Goal: Check status: Check status

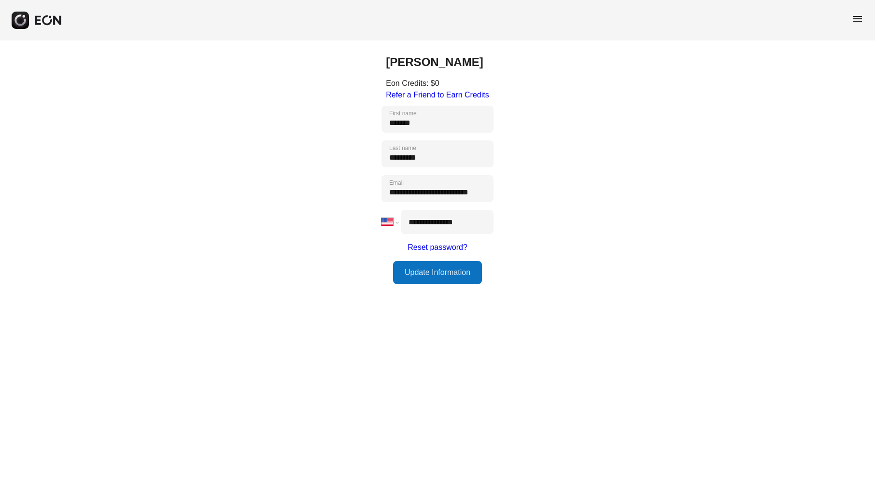
select select "**"
click at [855, 16] on span "menu" at bounding box center [858, 19] width 12 height 12
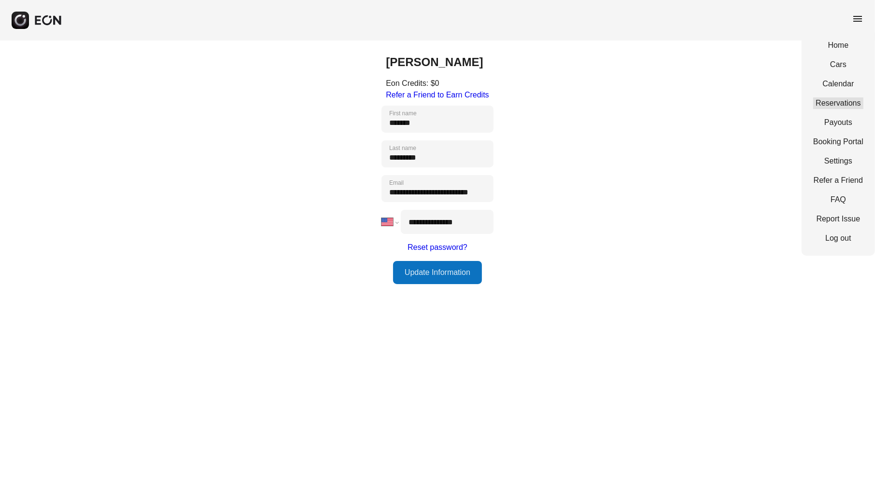
click at [848, 104] on link "Reservations" at bounding box center [838, 104] width 50 height 12
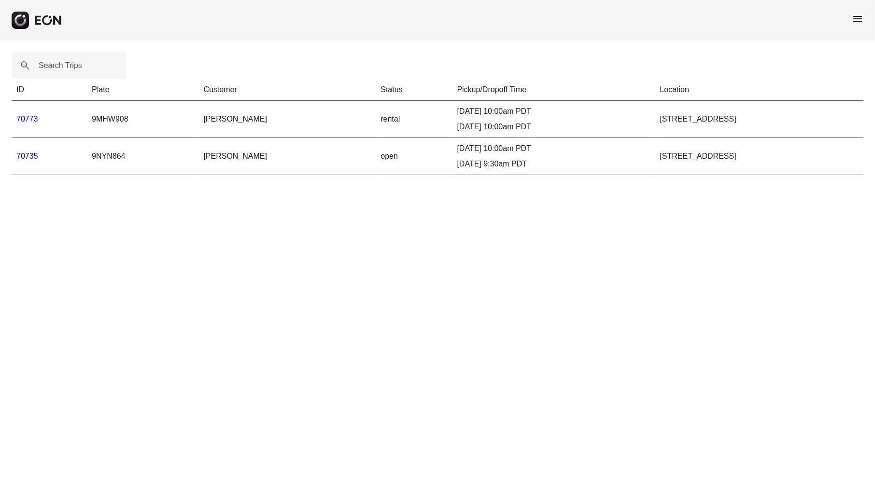
drag, startPoint x: 323, startPoint y: 120, endPoint x: 304, endPoint y: 119, distance: 19.3
click at [376, 119] on td "rental" at bounding box center [414, 119] width 76 height 37
click at [22, 118] on link "70773" at bounding box center [27, 119] width 22 height 8
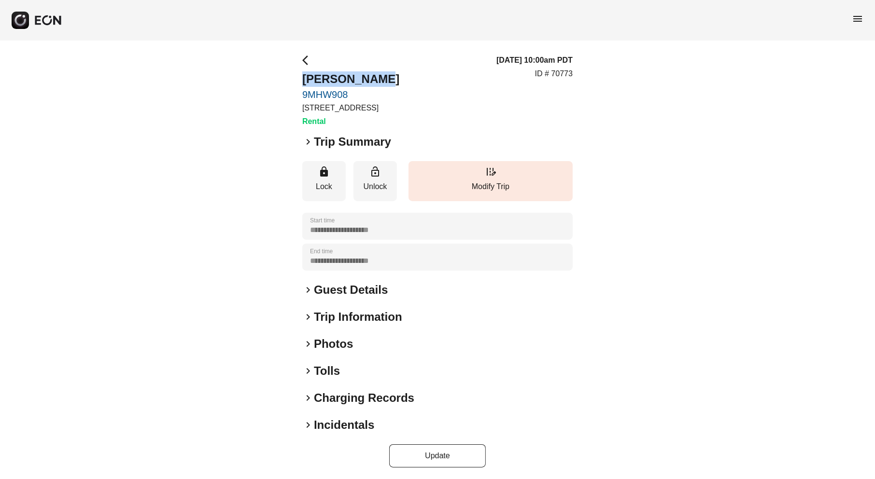
drag, startPoint x: 304, startPoint y: 78, endPoint x: 390, endPoint y: 79, distance: 85.9
click at [390, 79] on h2 "[PERSON_NAME]" at bounding box center [350, 78] width 97 height 15
copy h2 "[PERSON_NAME]"
click at [307, 290] on span "keyboard_arrow_right" at bounding box center [308, 290] width 12 height 12
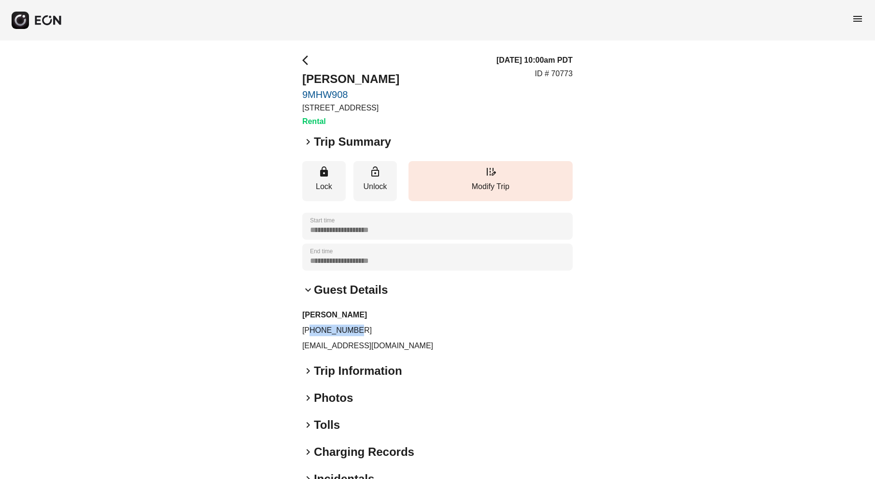
drag, startPoint x: 355, startPoint y: 332, endPoint x: 311, endPoint y: 328, distance: 44.1
click at [310, 328] on p "[PHONE_NUMBER]" at bounding box center [437, 331] width 270 height 12
click at [313, 328] on p "[PHONE_NUMBER]" at bounding box center [437, 331] width 270 height 12
drag, startPoint x: 354, startPoint y: 331, endPoint x: 314, endPoint y: 328, distance: 39.7
click at [311, 328] on p "[PHONE_NUMBER]" at bounding box center [437, 331] width 270 height 12
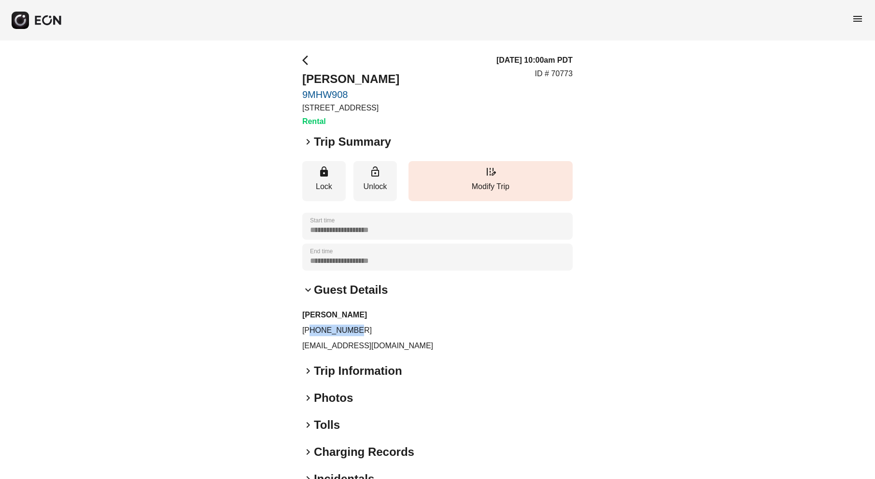
copy p "6193058699"
drag, startPoint x: 372, startPoint y: 346, endPoint x: 323, endPoint y: 348, distance: 48.8
click at [303, 347] on p "[EMAIL_ADDRESS][DOMAIN_NAME]" at bounding box center [437, 346] width 270 height 12
copy p "[EMAIL_ADDRESS][DOMAIN_NAME]"
click at [306, 59] on span "arrow_back_ios" at bounding box center [308, 61] width 12 height 12
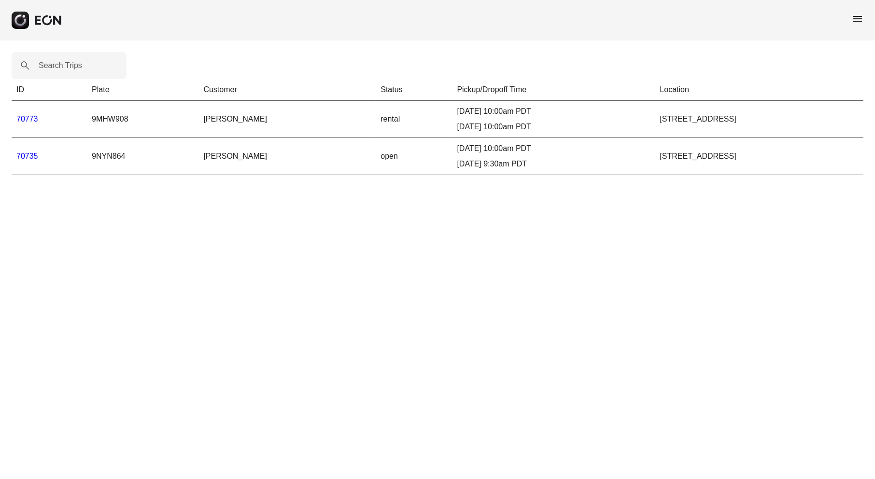
click at [26, 117] on link "70773" at bounding box center [27, 119] width 22 height 8
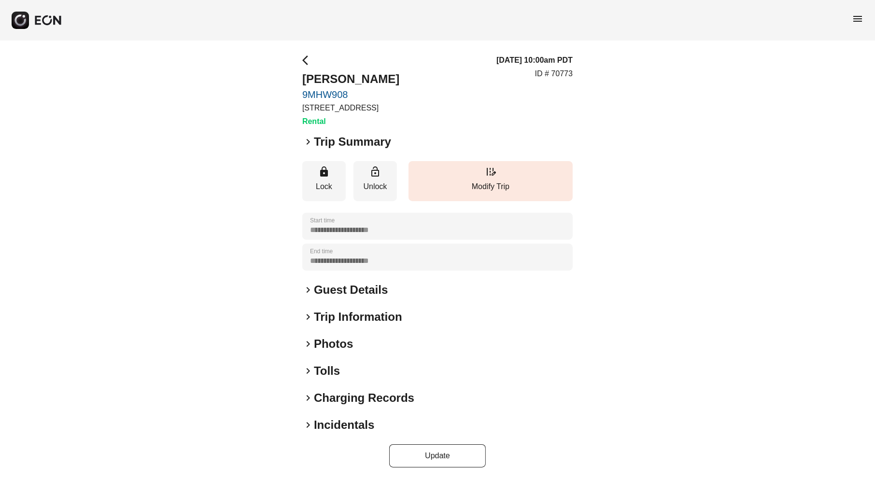
click at [304, 143] on span "keyboard_arrow_right" at bounding box center [308, 142] width 12 height 12
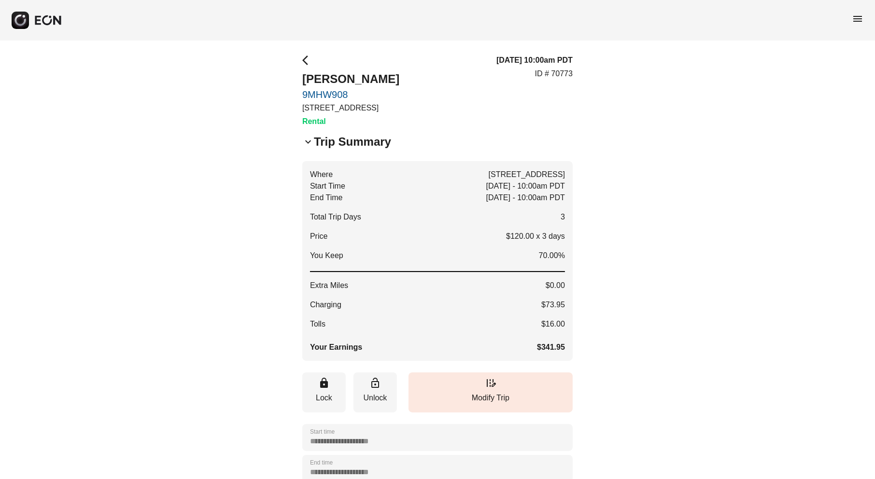
click at [308, 140] on span "keyboard_arrow_down" at bounding box center [308, 142] width 12 height 12
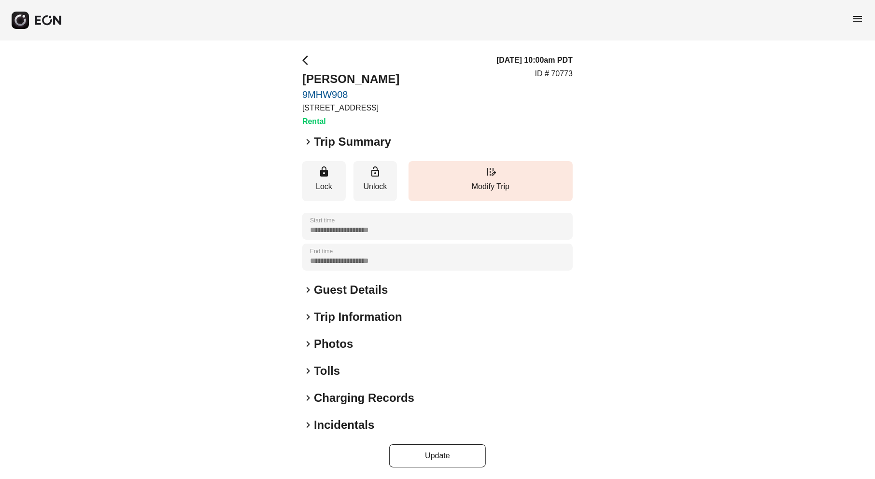
click at [308, 140] on span "keyboard_arrow_right" at bounding box center [308, 142] width 12 height 12
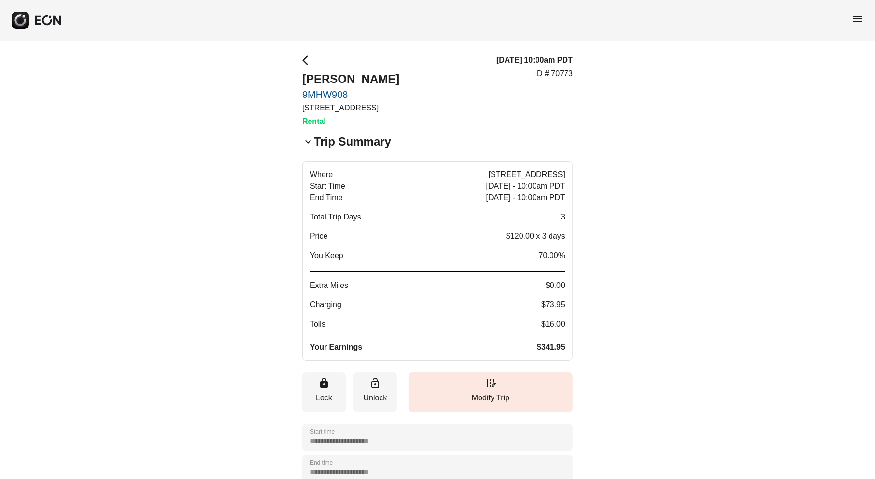
drag, startPoint x: 566, startPoint y: 347, endPoint x: 555, endPoint y: 347, distance: 11.1
click at [555, 347] on button "Where [STREET_ADDRESS] Start Time [DATE] - 10:00am PDT End Time [DATE] - 10:00a…" at bounding box center [437, 261] width 270 height 200
drag, startPoint x: 540, startPoint y: 346, endPoint x: 555, endPoint y: 348, distance: 14.6
click at [555, 348] on span "$341.95" at bounding box center [551, 348] width 28 height 12
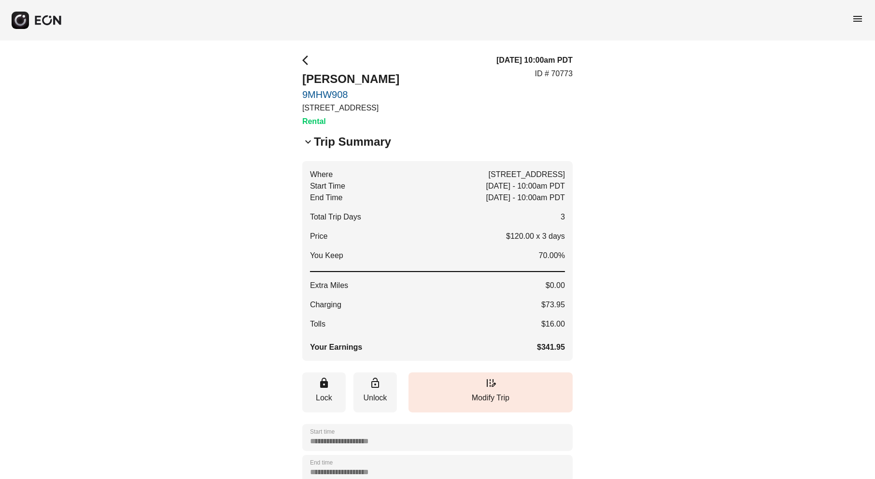
click at [306, 61] on span "arrow_back_ios" at bounding box center [308, 61] width 12 height 12
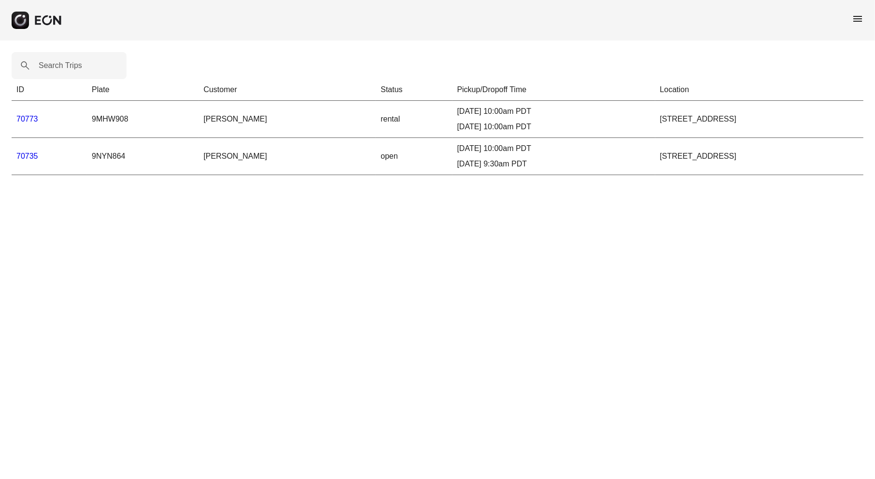
click at [27, 154] on link "70735" at bounding box center [27, 156] width 22 height 8
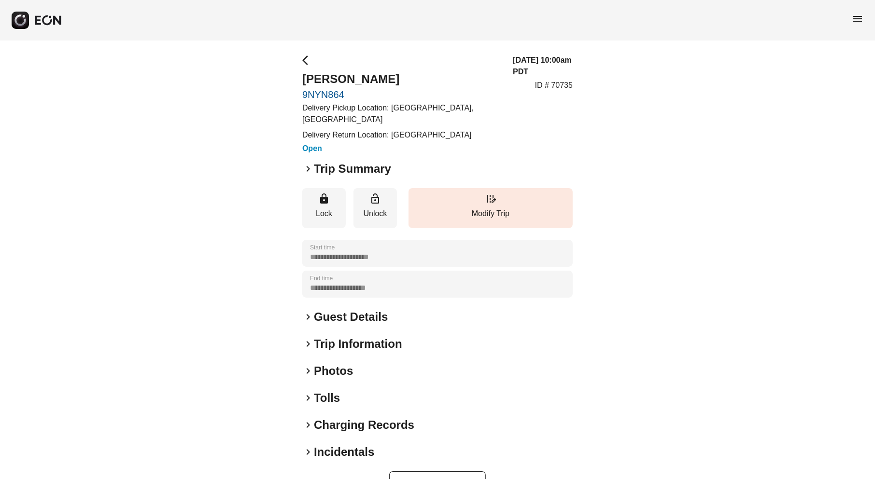
drag, startPoint x: 387, startPoint y: 80, endPoint x: 304, endPoint y: 80, distance: 83.0
click at [304, 80] on h2 "[PERSON_NAME]" at bounding box center [401, 78] width 199 height 15
copy h2 "[PERSON_NAME]"
click at [311, 323] on span "keyboard_arrow_right" at bounding box center [308, 317] width 12 height 12
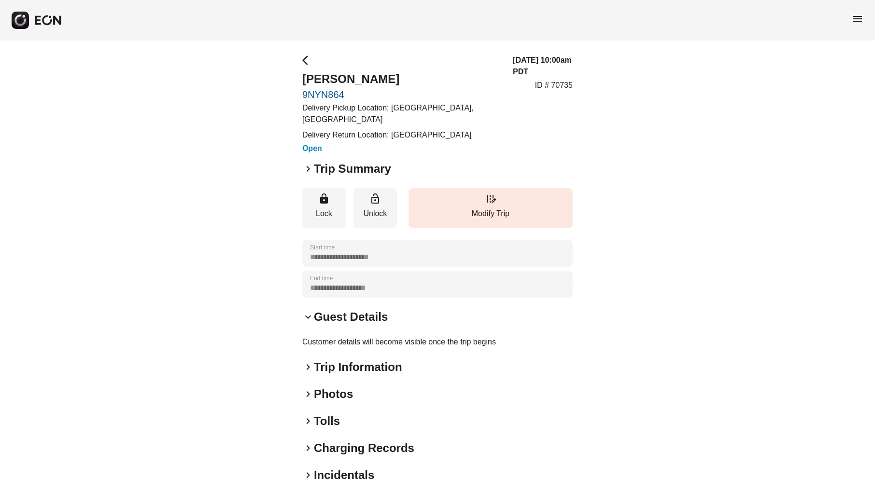
click at [309, 373] on span "keyboard_arrow_right" at bounding box center [308, 368] width 12 height 12
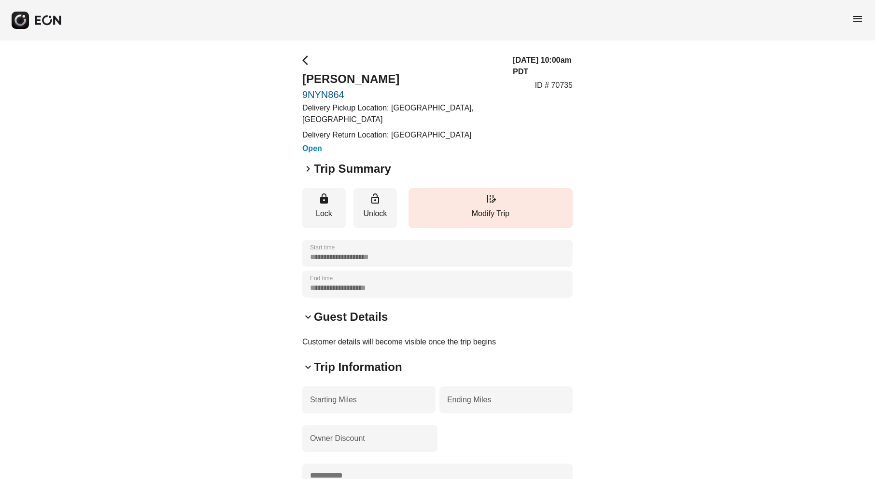
click at [475, 154] on h3 "Open" at bounding box center [401, 149] width 199 height 12
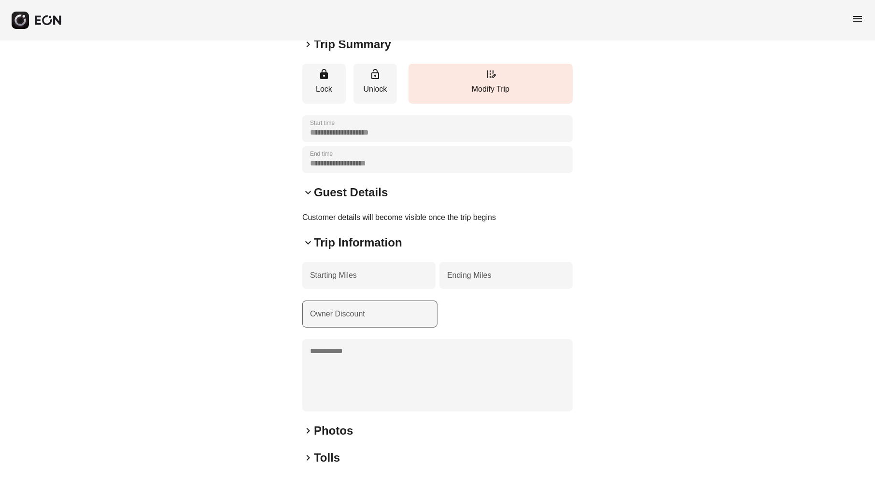
scroll to position [133, 0]
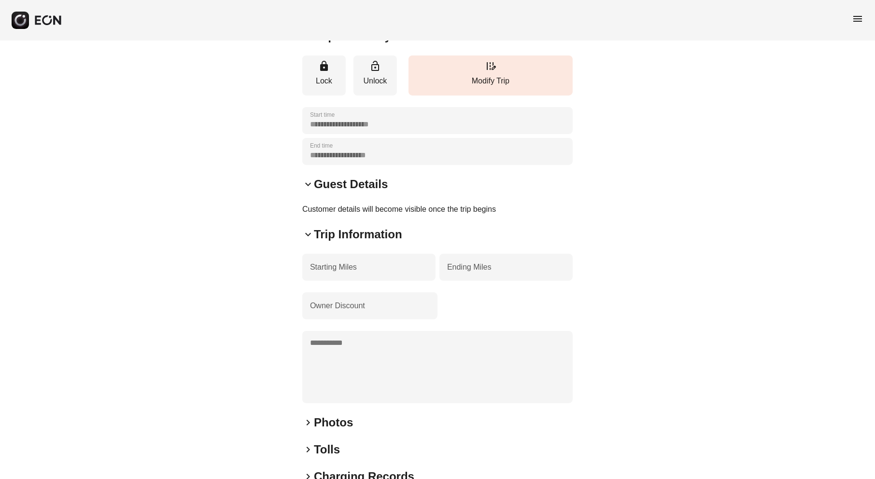
click at [310, 240] on span "keyboard_arrow_down" at bounding box center [308, 235] width 12 height 12
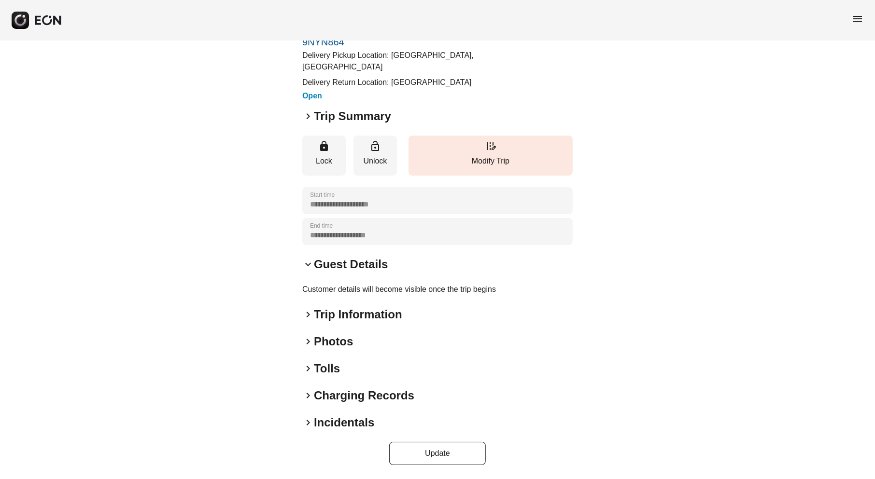
click at [308, 266] on span "keyboard_arrow_down" at bounding box center [308, 265] width 12 height 12
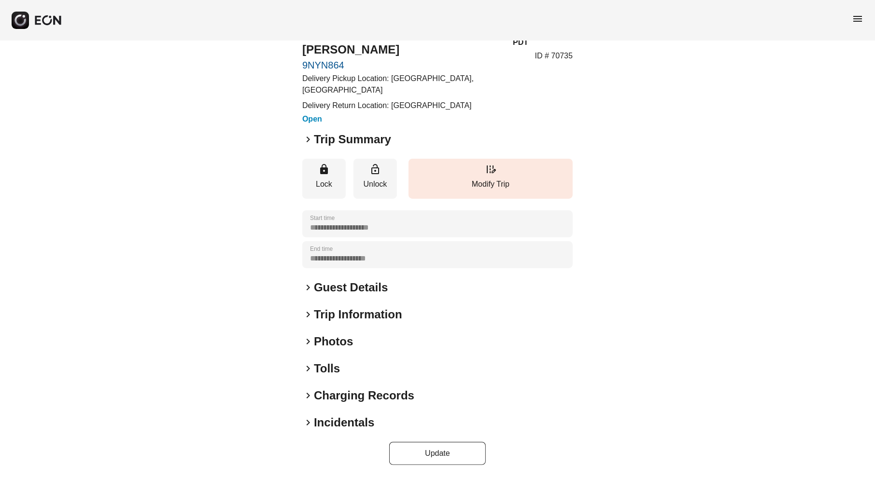
click at [309, 285] on span "keyboard_arrow_right" at bounding box center [308, 288] width 12 height 12
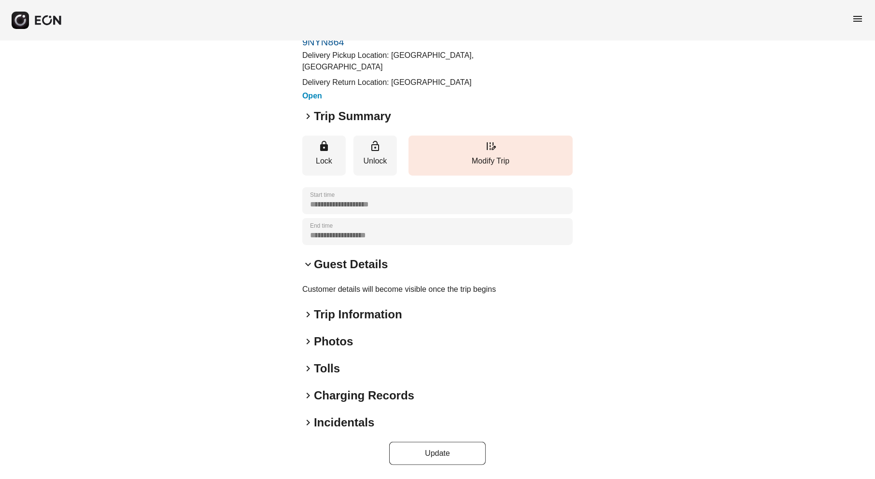
click at [311, 267] on span "keyboard_arrow_down" at bounding box center [308, 265] width 12 height 12
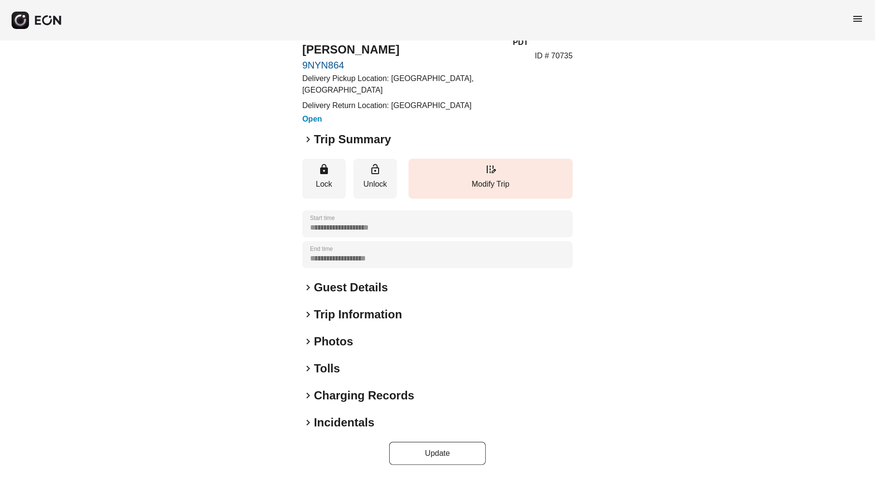
click at [311, 318] on span "keyboard_arrow_right" at bounding box center [308, 315] width 12 height 12
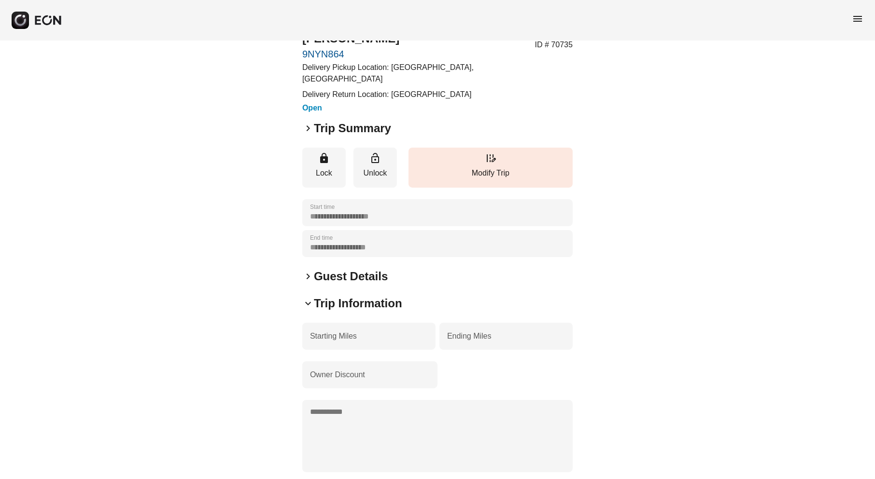
scroll to position [133, 0]
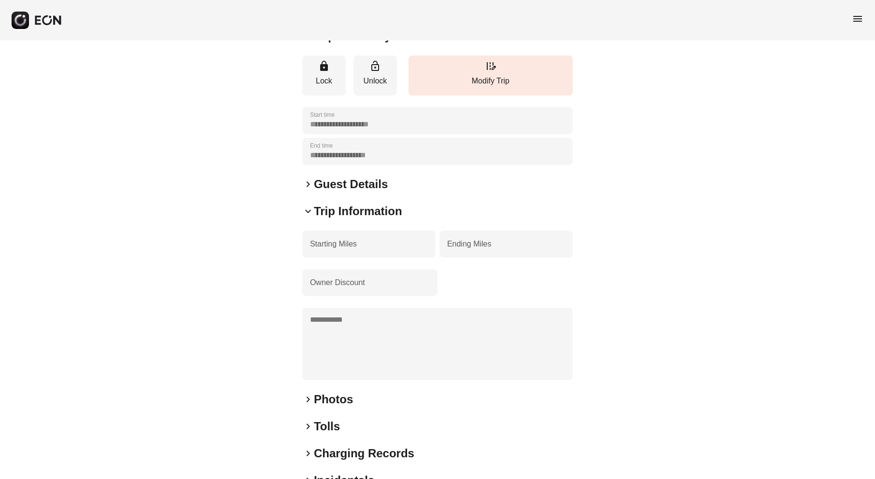
click at [311, 217] on span "keyboard_arrow_down" at bounding box center [308, 212] width 12 height 12
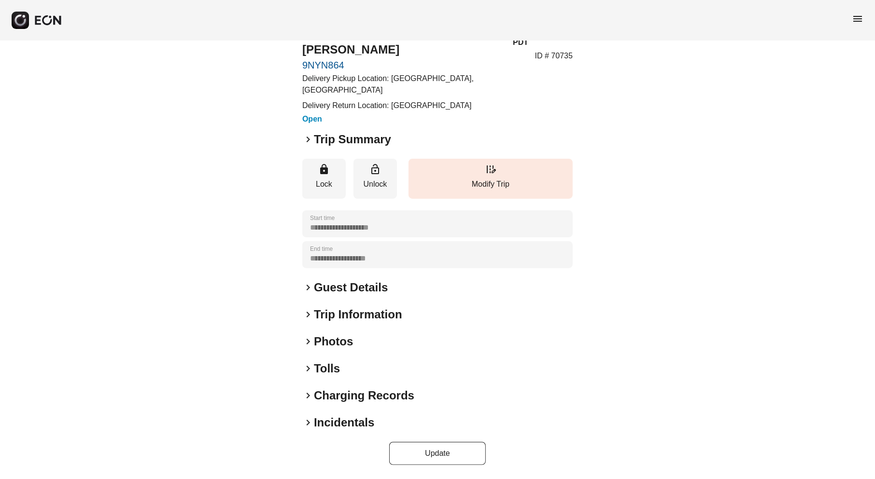
click at [311, 318] on span "keyboard_arrow_right" at bounding box center [308, 315] width 12 height 12
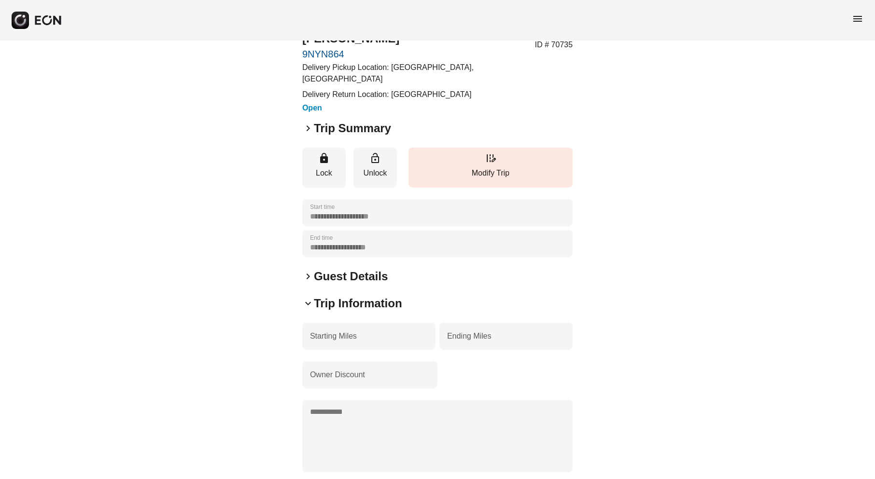
scroll to position [133, 0]
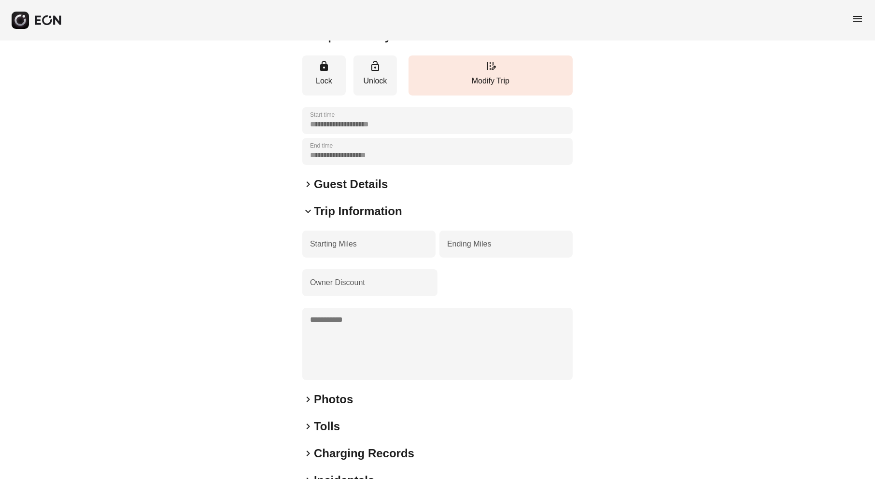
click at [308, 217] on span "keyboard_arrow_down" at bounding box center [308, 212] width 12 height 12
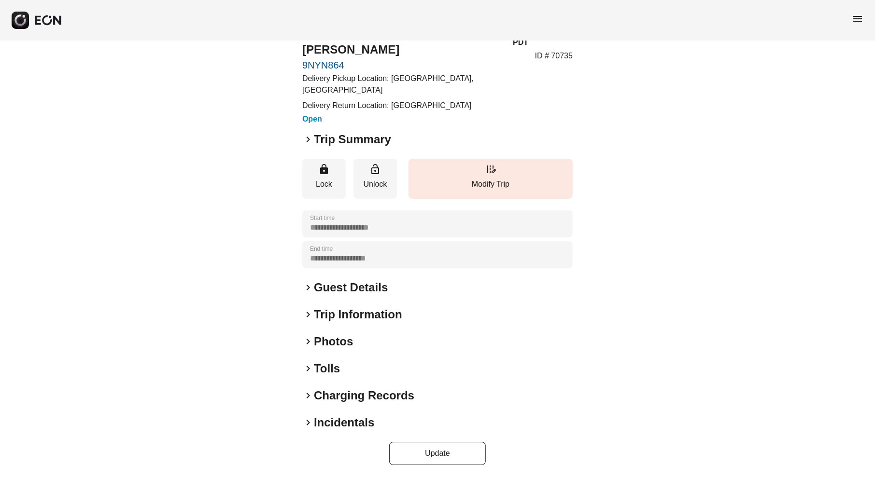
click at [311, 342] on span "keyboard_arrow_right" at bounding box center [308, 342] width 12 height 12
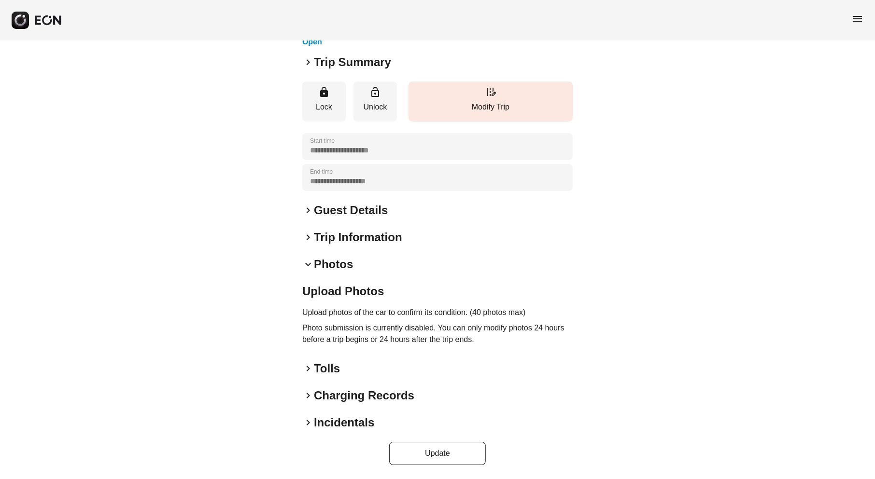
click at [310, 262] on span "keyboard_arrow_down" at bounding box center [308, 265] width 12 height 12
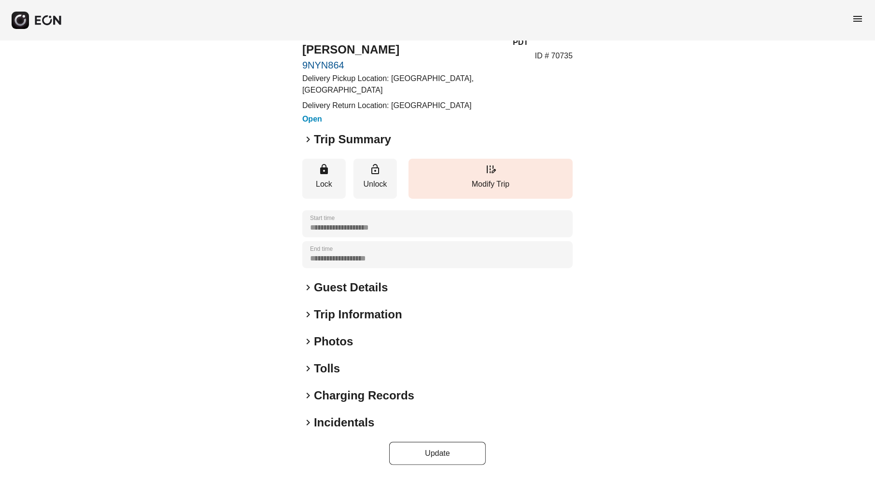
click at [310, 368] on span "keyboard_arrow_right" at bounding box center [308, 369] width 12 height 12
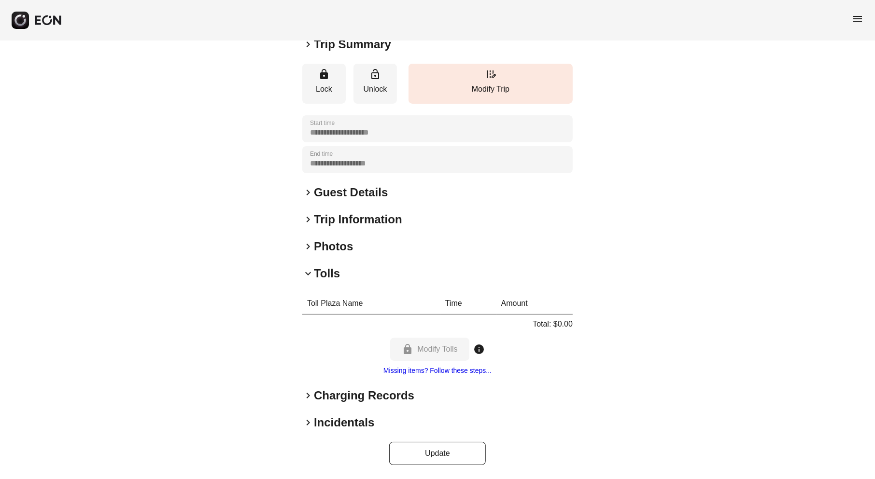
click at [309, 273] on span "keyboard_arrow_down" at bounding box center [308, 274] width 12 height 12
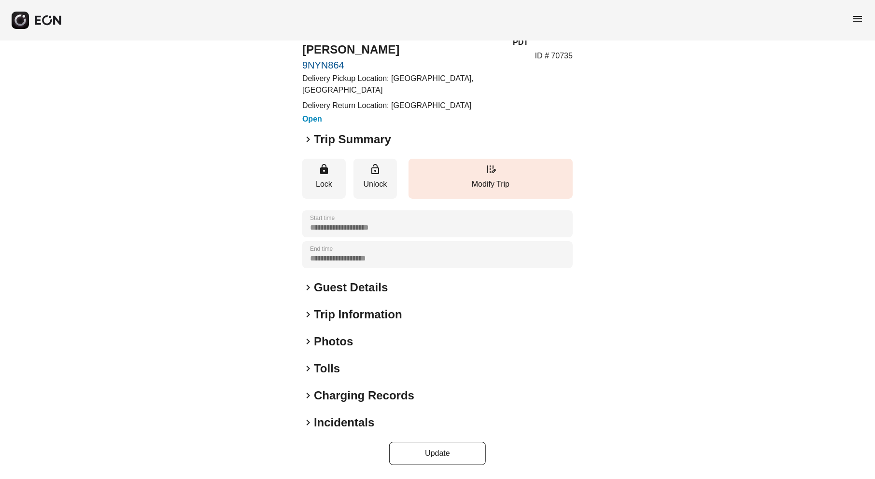
click at [312, 394] on span "keyboard_arrow_right" at bounding box center [308, 396] width 12 height 12
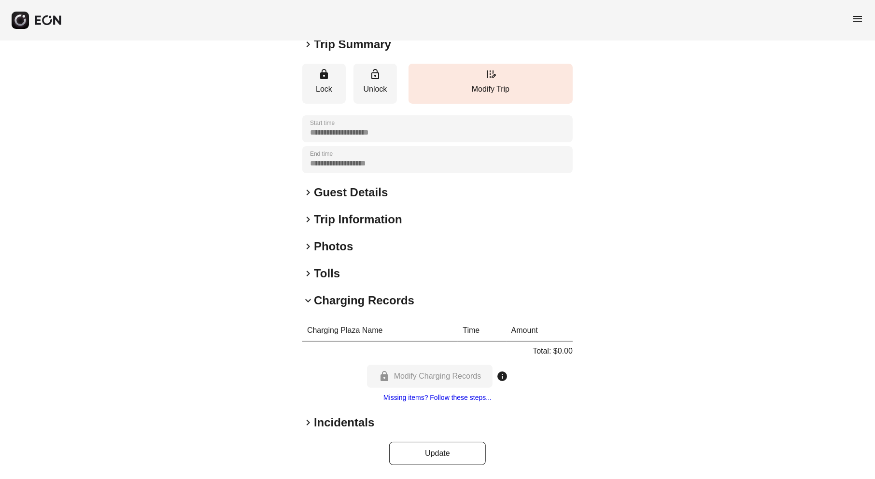
click at [312, 307] on span "keyboard_arrow_down" at bounding box center [308, 301] width 12 height 12
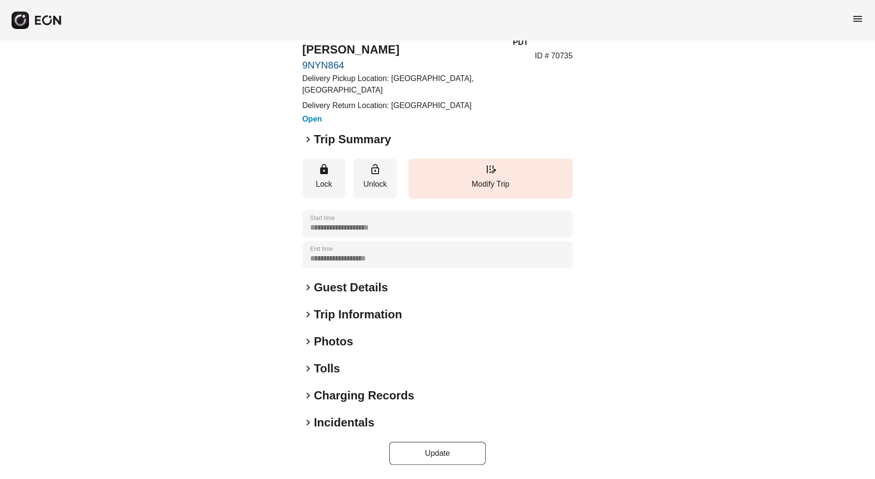
click at [310, 364] on span "keyboard_arrow_right" at bounding box center [308, 369] width 12 height 12
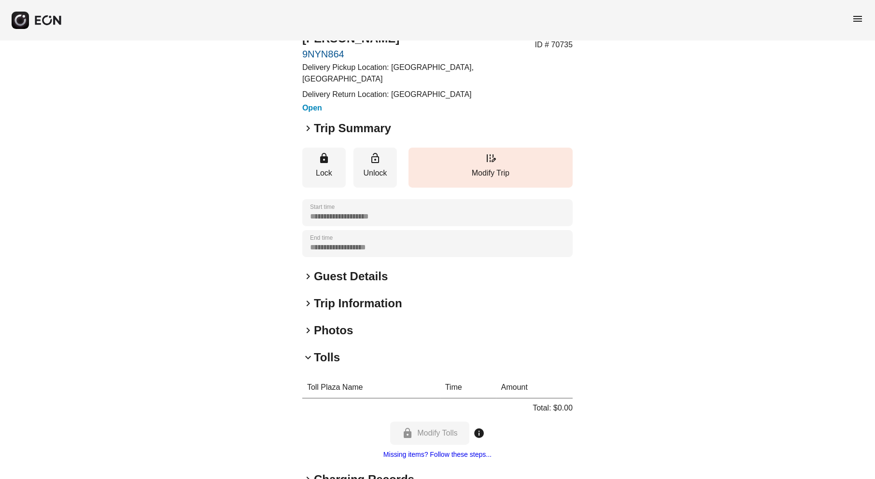
scroll to position [133, 0]
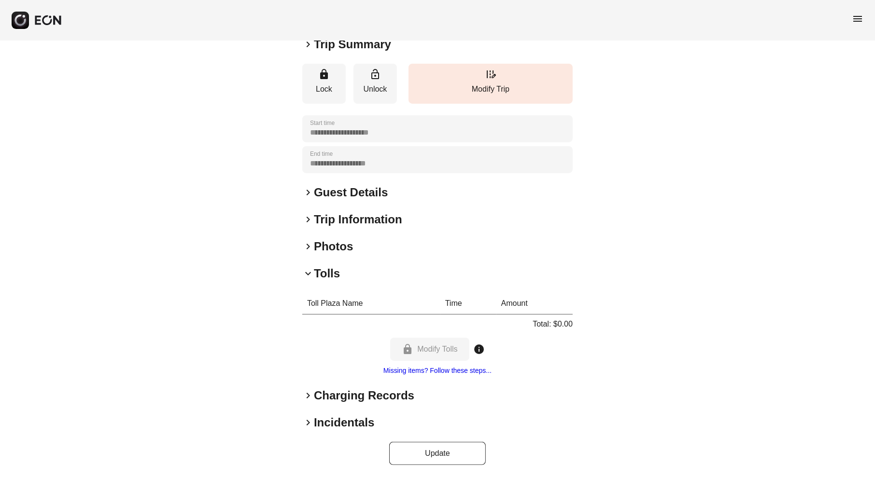
click at [311, 280] on span "keyboard_arrow_down" at bounding box center [308, 274] width 12 height 12
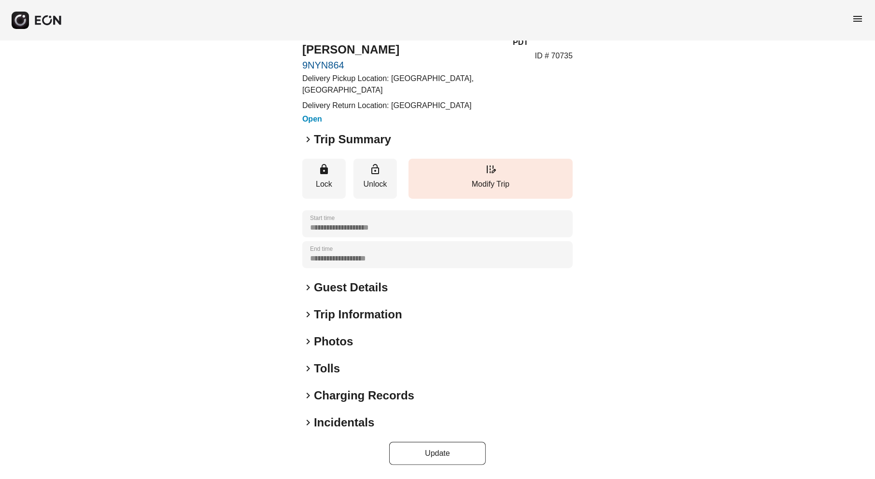
scroll to position [41, 0]
click at [309, 422] on span "keyboard_arrow_right" at bounding box center [308, 423] width 12 height 12
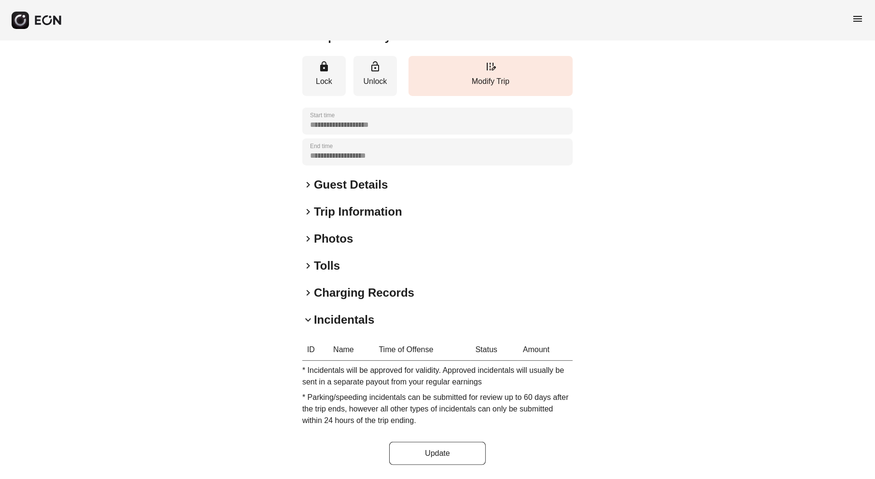
click at [310, 326] on span "keyboard_arrow_down" at bounding box center [308, 320] width 12 height 12
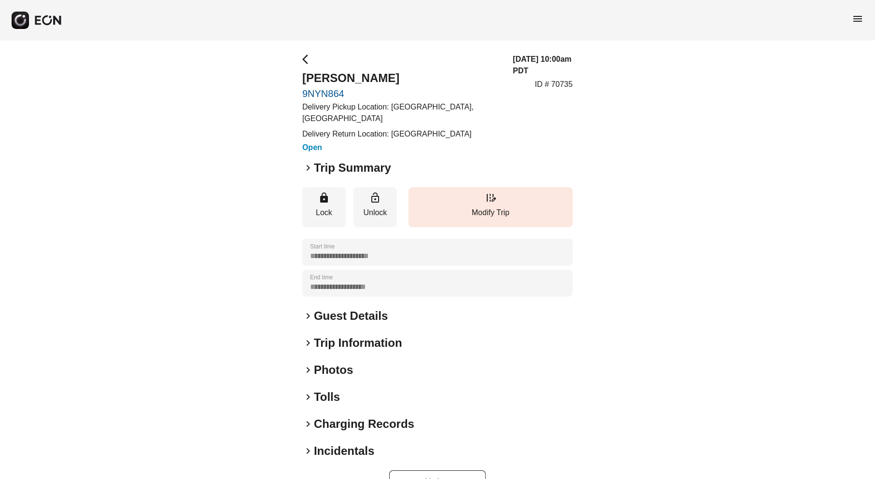
scroll to position [0, 0]
click at [308, 175] on span "keyboard_arrow_right" at bounding box center [308, 169] width 12 height 12
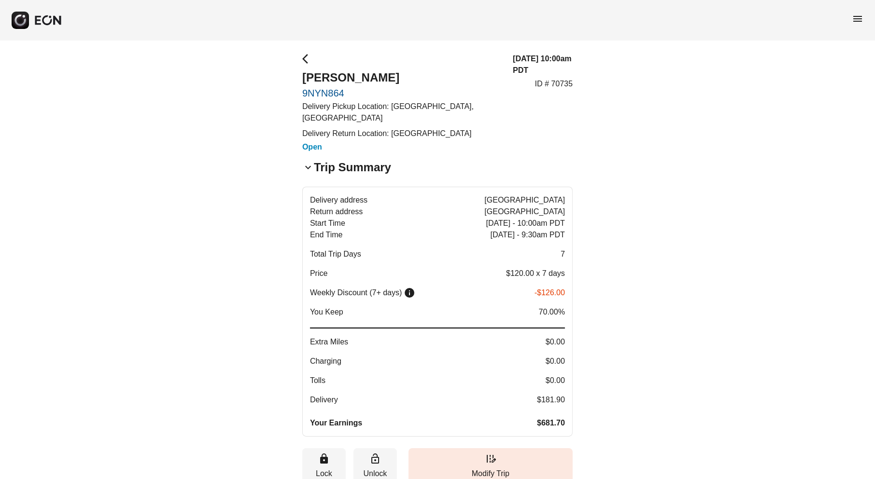
scroll to position [2, 0]
